Goal: Task Accomplishment & Management: Complete application form

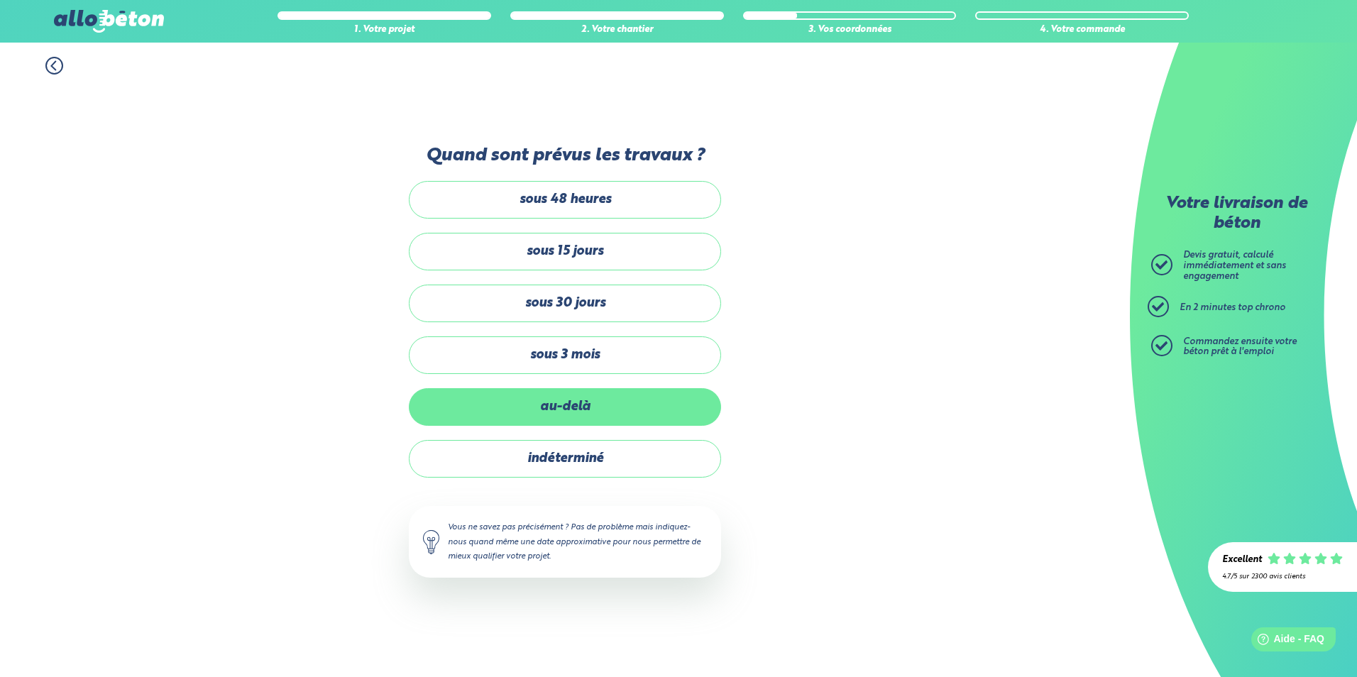
click at [581, 411] on label "au-delà" at bounding box center [565, 407] width 312 height 38
click at [0, 0] on input "au-delà" at bounding box center [0, 0] width 0 height 0
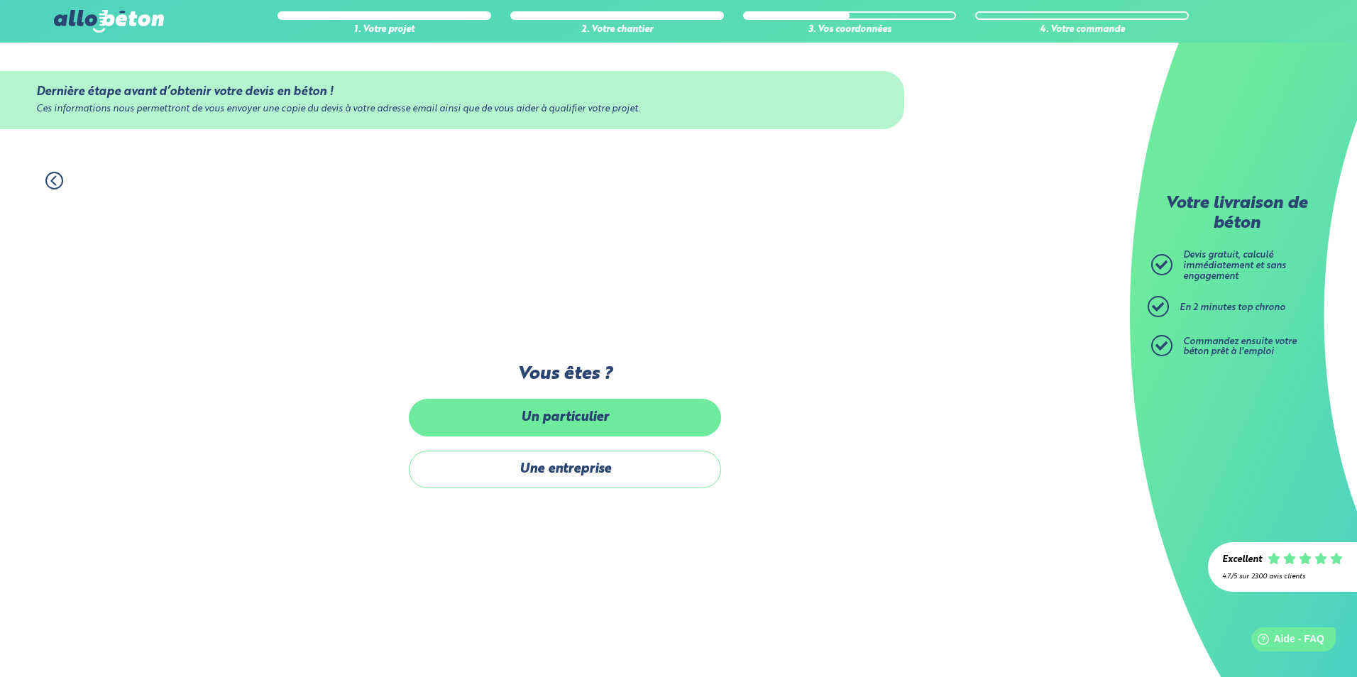
click at [618, 418] on label "Un particulier" at bounding box center [565, 418] width 312 height 38
click at [0, 0] on input "Un particulier" at bounding box center [0, 0] width 0 height 0
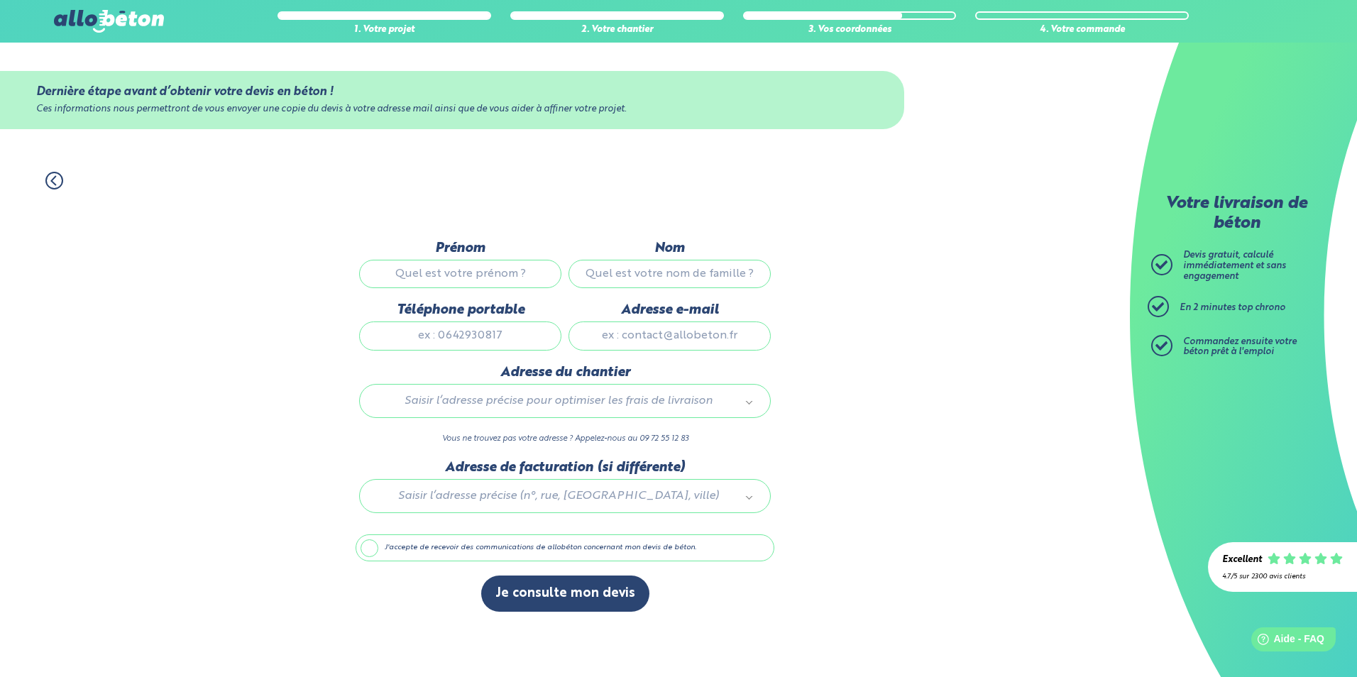
click at [473, 275] on input "Prénom" at bounding box center [460, 274] width 202 height 28
type input "Baptiste"
type input "Morisson"
type input "0625994337"
type input "morisson.b@gmail.com"
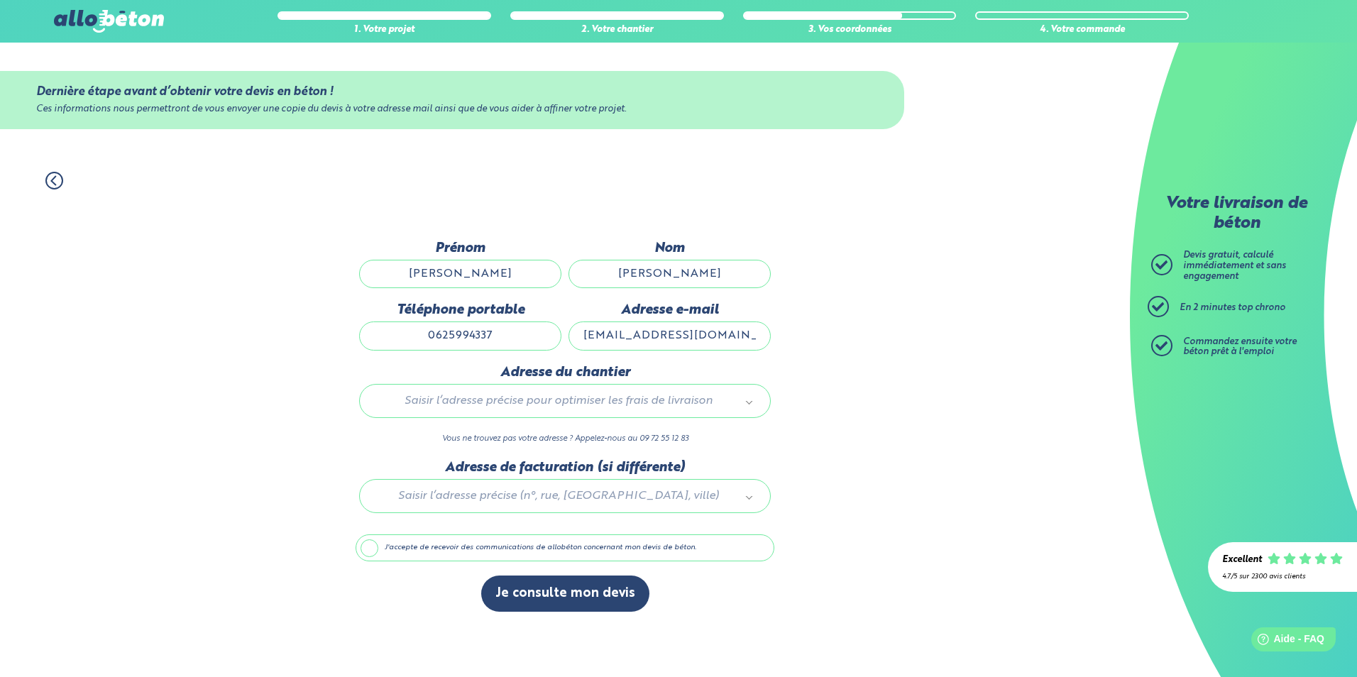
type input "83, boulevard André Sautel"
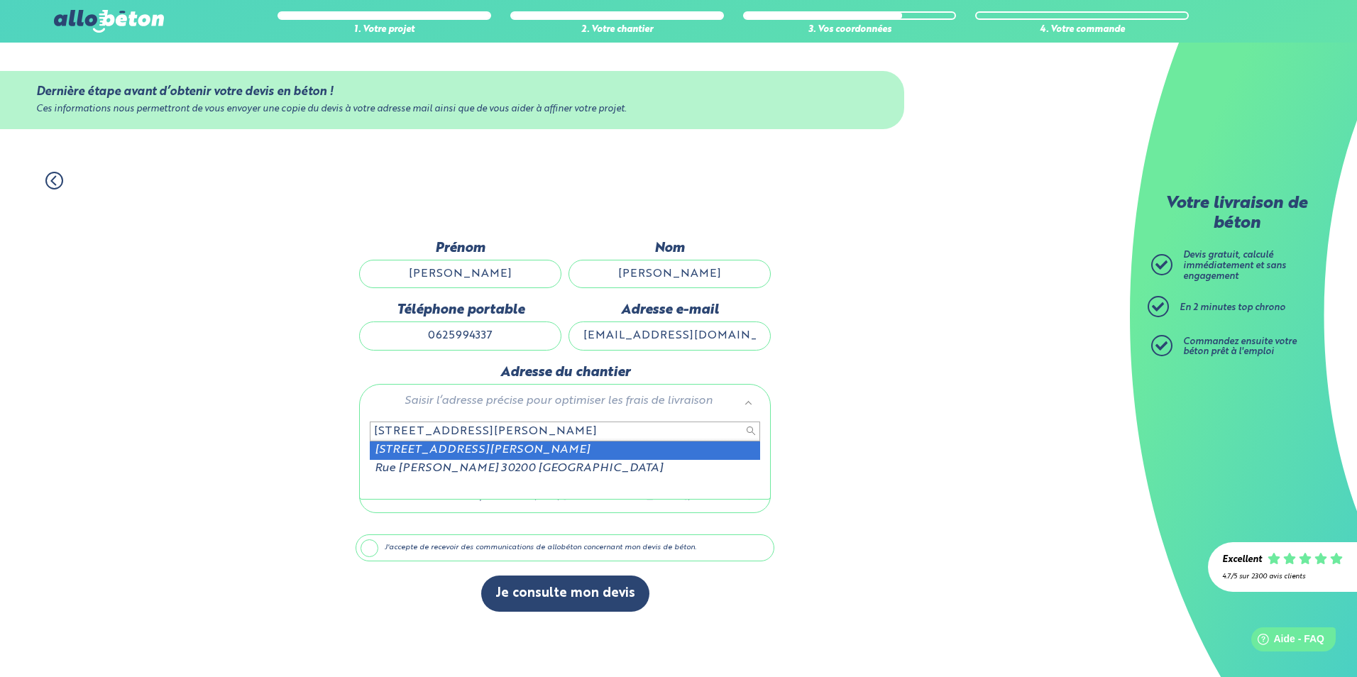
drag, startPoint x: 435, startPoint y: 420, endPoint x: 316, endPoint y: 411, distance: 118.8
click at [316, 411] on body "09 72 55 12 83 Conseils et Appel Gratuits nos produits le béton prêt à l'emploi…" at bounding box center [678, 338] width 1357 height 677
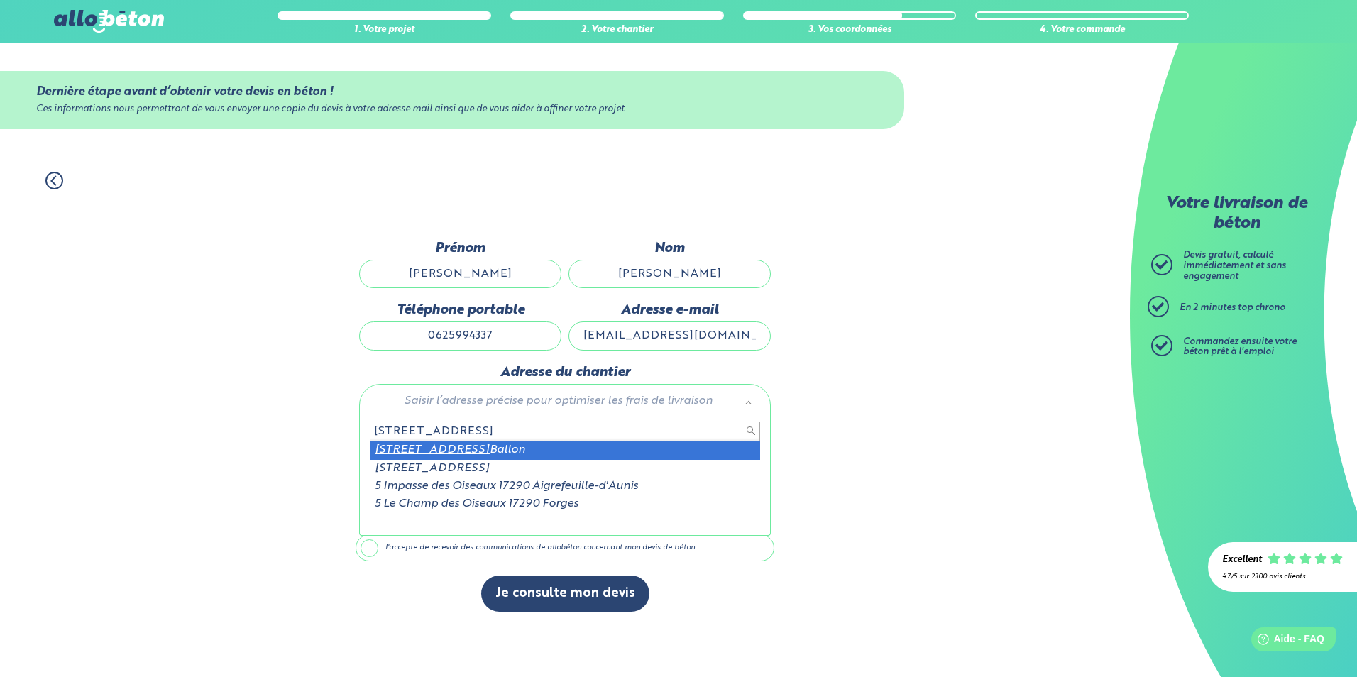
type input "5 rue des oiseaux 17290"
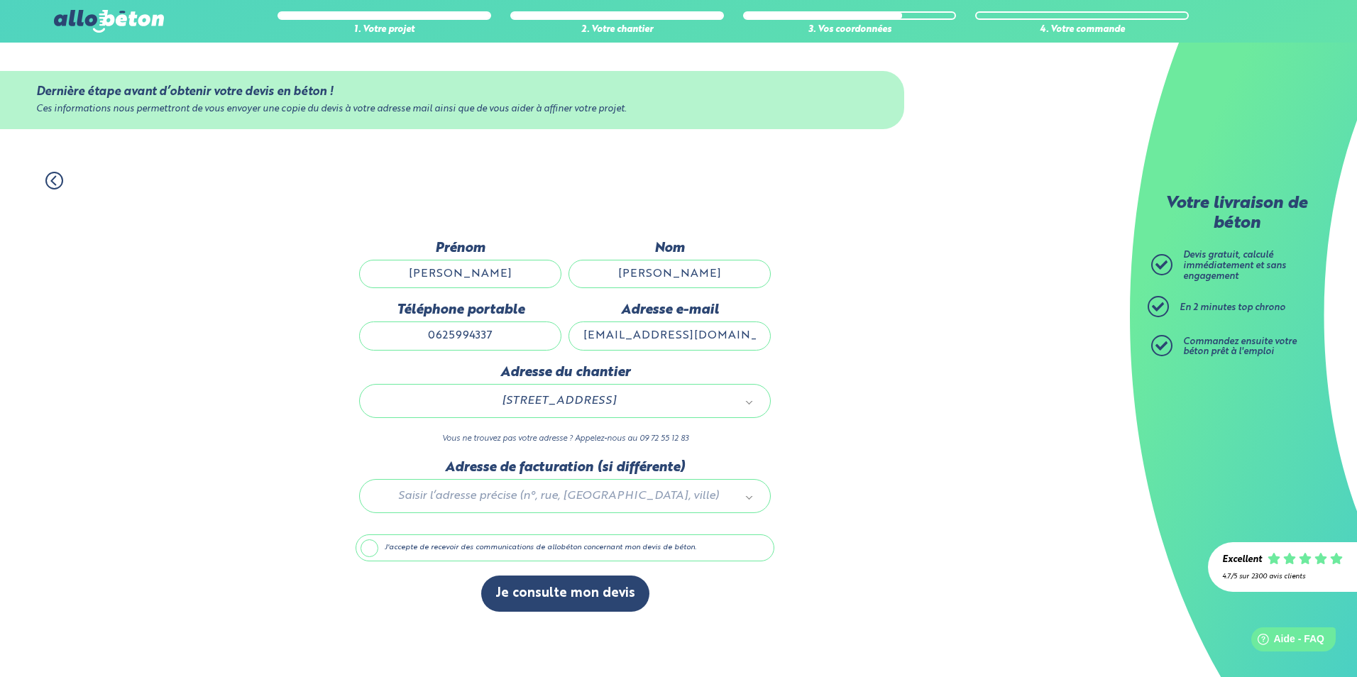
click at [553, 499] on div at bounding box center [564, 493] width 419 height 67
click at [572, 595] on button "Je consulte mon devis" at bounding box center [565, 593] width 168 height 36
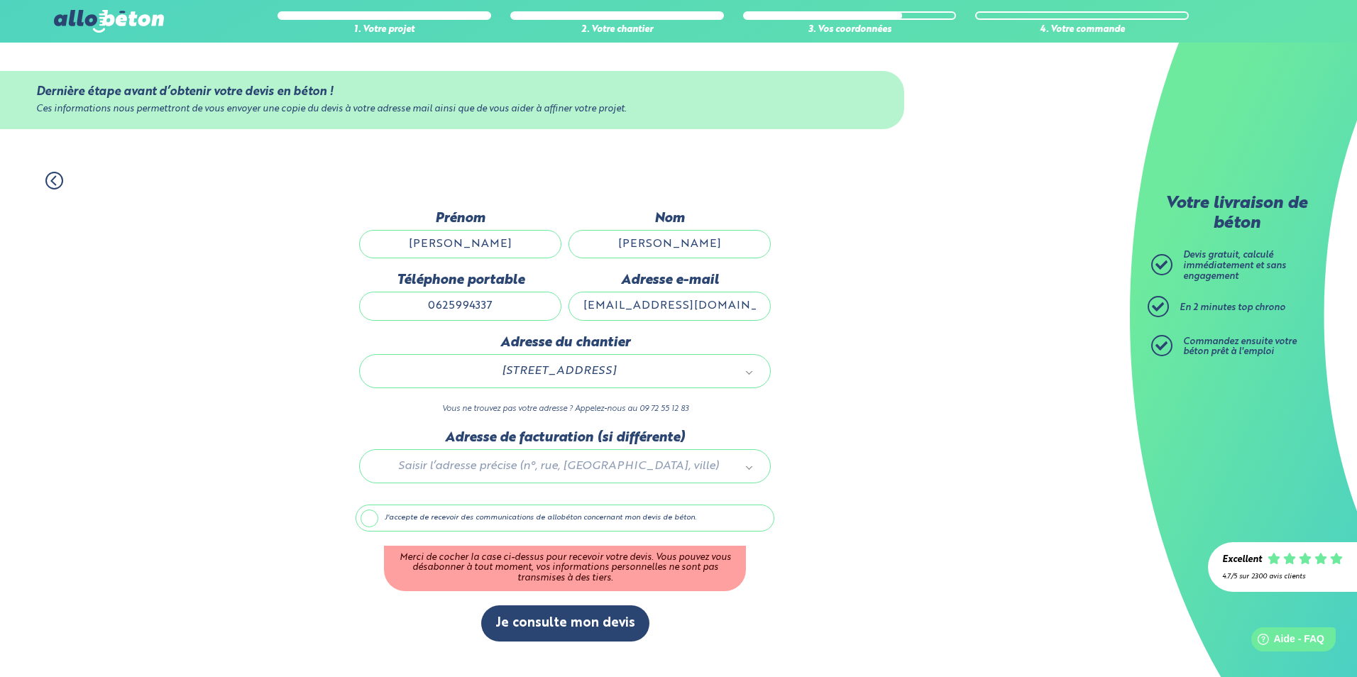
click at [370, 517] on label "J'accepte de recevoir des communications de allobéton concernant mon devis de b…" at bounding box center [564, 517] width 419 height 27
click at [0, 0] on input "J'accepte de recevoir des communications de allobéton concernant mon devis de b…" at bounding box center [0, 0] width 0 height 0
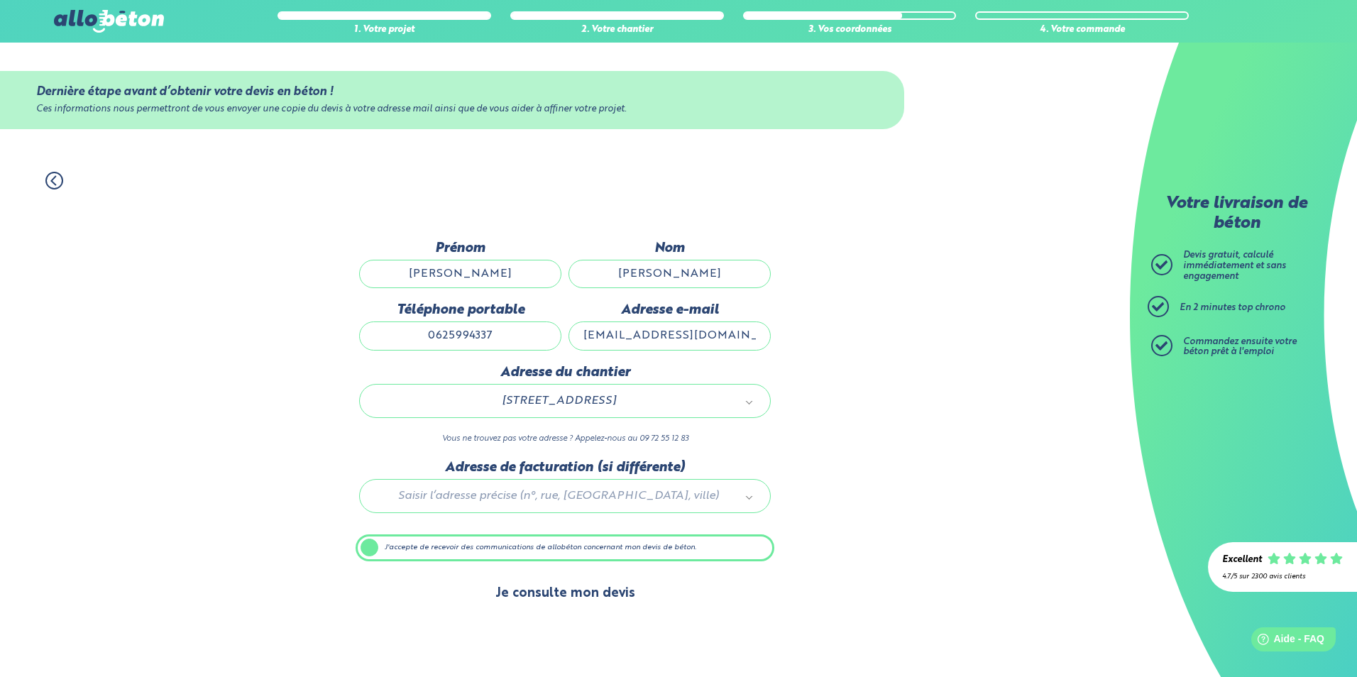
click at [565, 601] on button "Je consulte mon devis" at bounding box center [565, 593] width 168 height 36
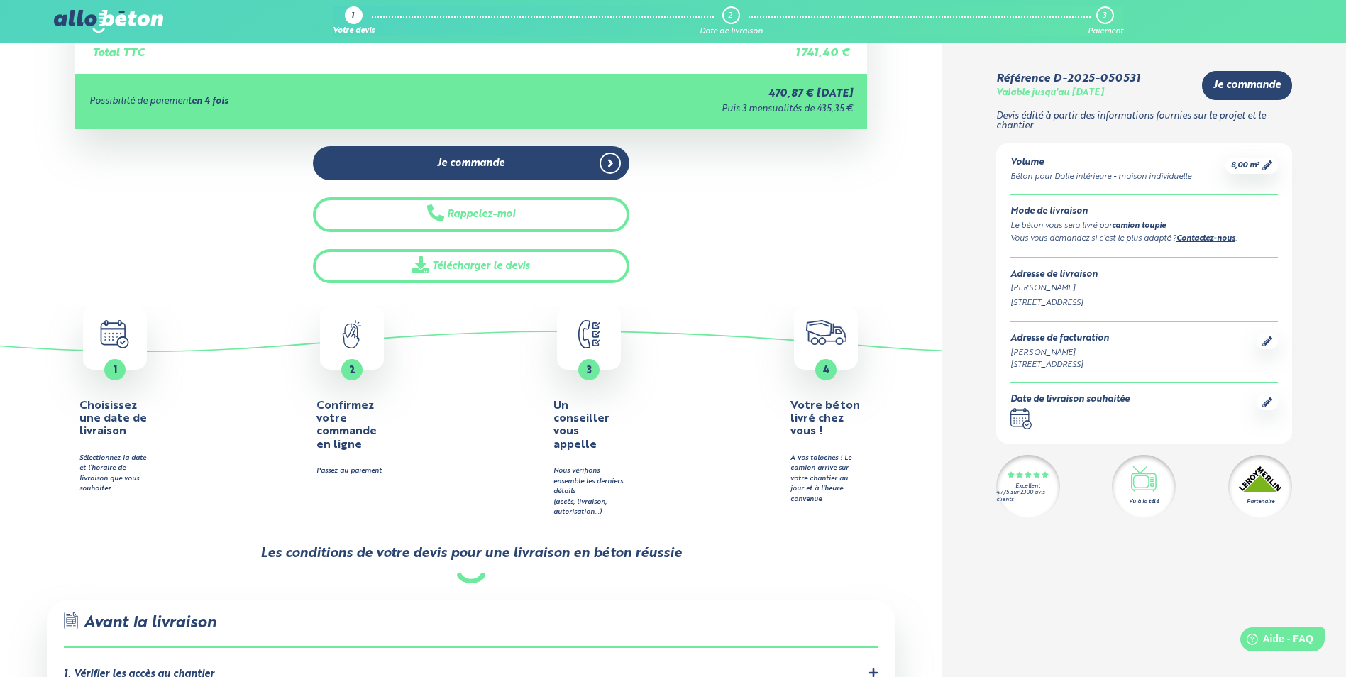
scroll to position [355, 0]
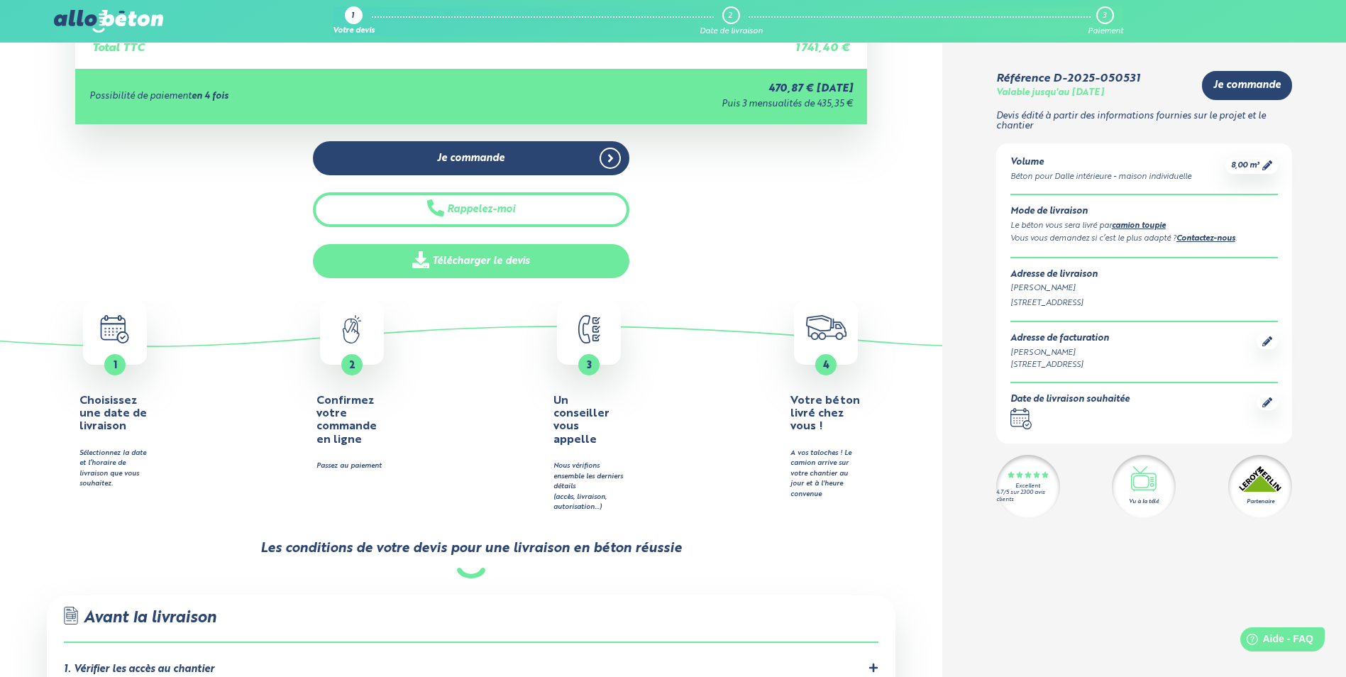
click at [488, 255] on link "Télécharger le devis" at bounding box center [471, 261] width 316 height 35
